Goal: Find contact information: Find contact information

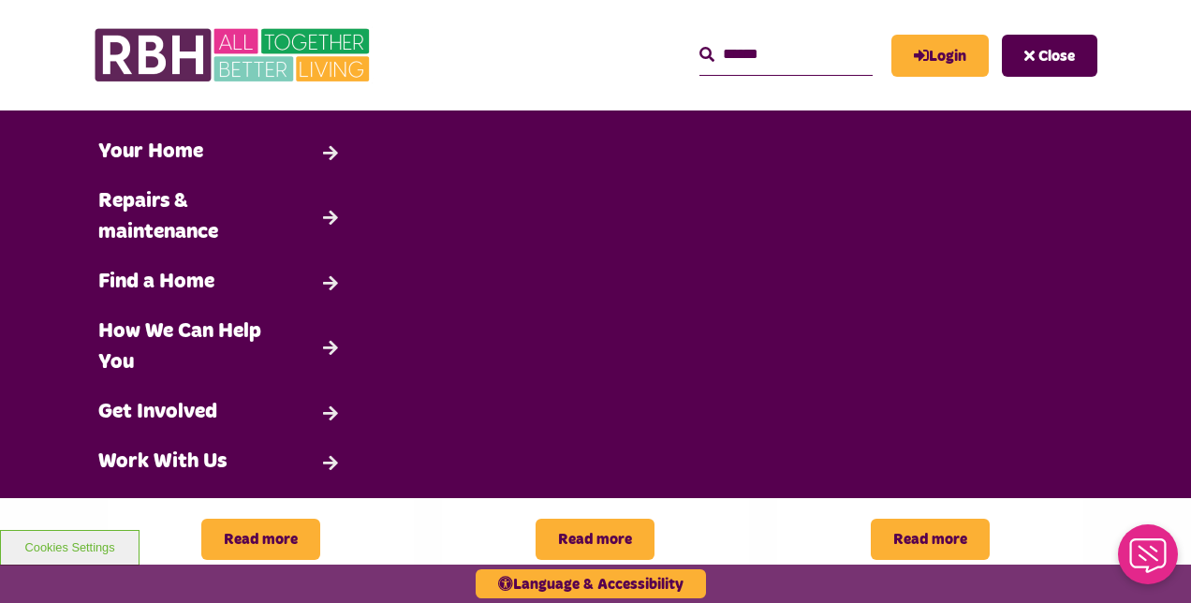
scroll to position [146, 0]
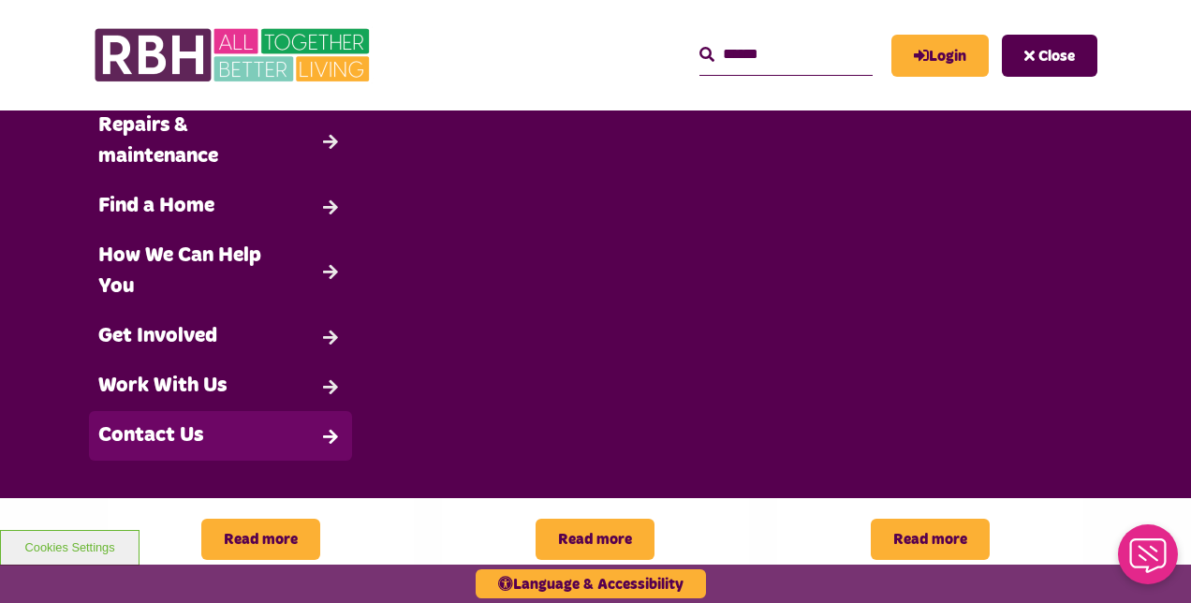
click at [253, 452] on link "Contact Us" at bounding box center [220, 436] width 263 height 50
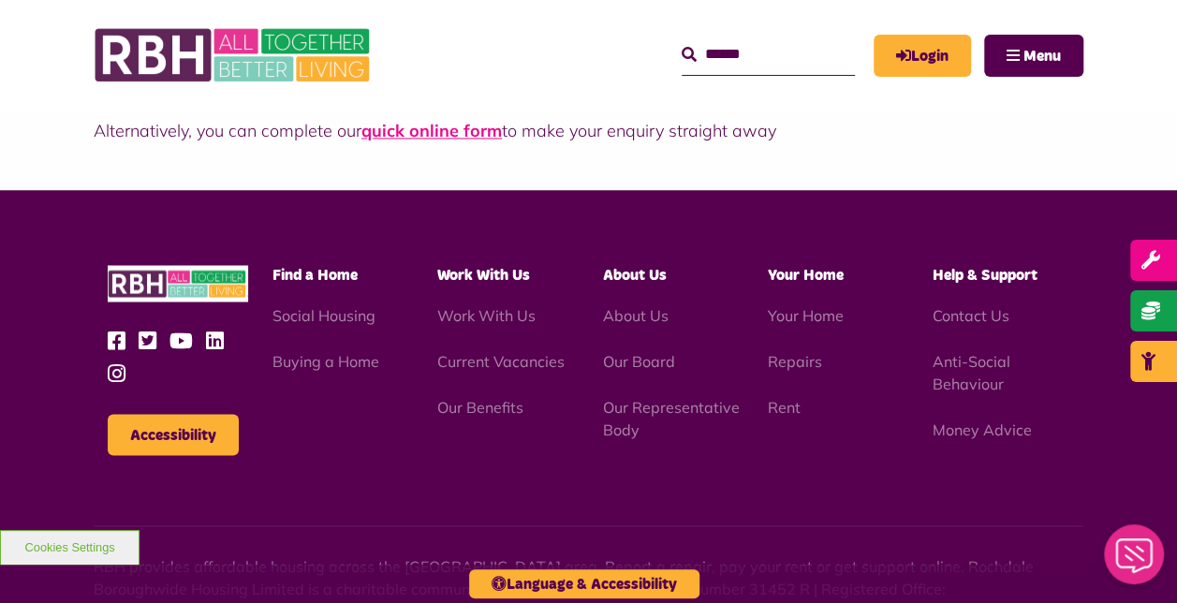
scroll to position [1438, 0]
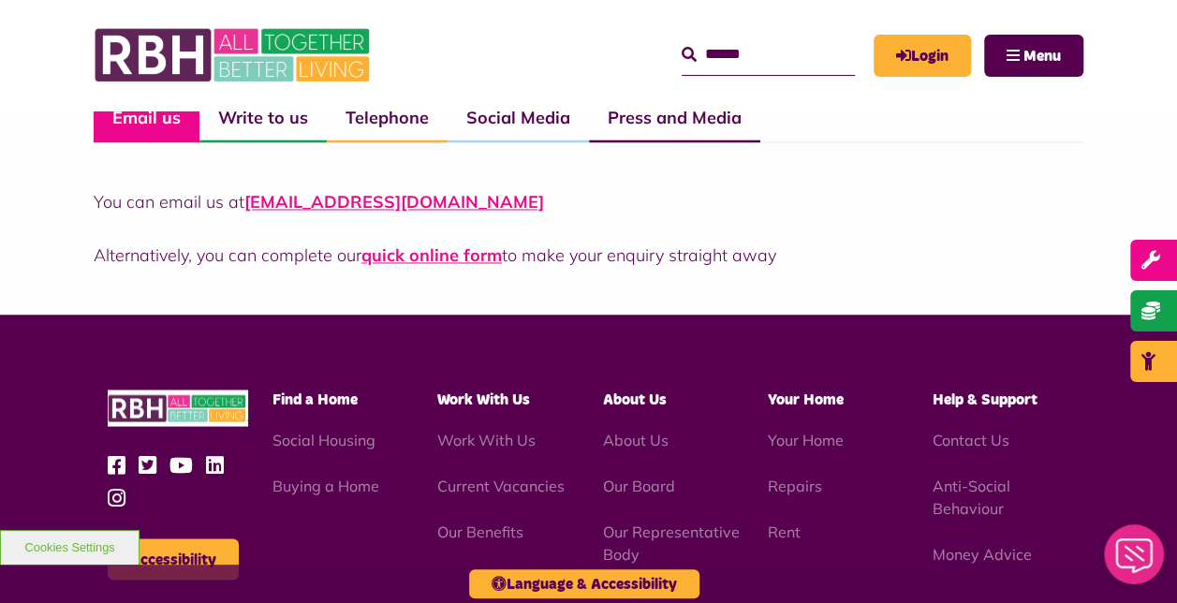
click at [394, 106] on div "MyRBH About Us Contact Us Menu" at bounding box center [588, 55] width 989 height 110
click at [394, 113] on link "Telephone" at bounding box center [387, 118] width 121 height 47
